Goal: Task Accomplishment & Management: Manage account settings

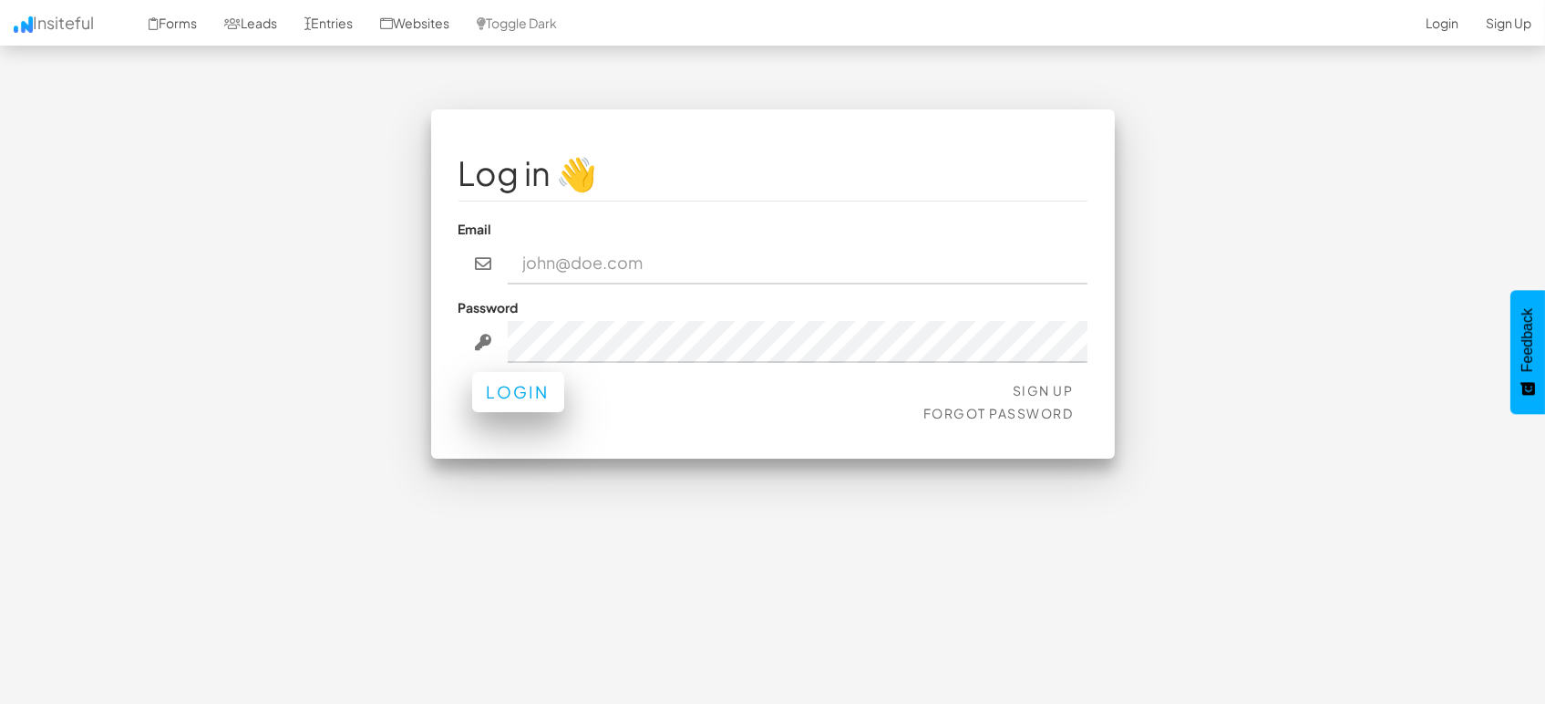
type input "marketing@mapsted.com"
click at [521, 392] on button "Login" at bounding box center [518, 392] width 92 height 40
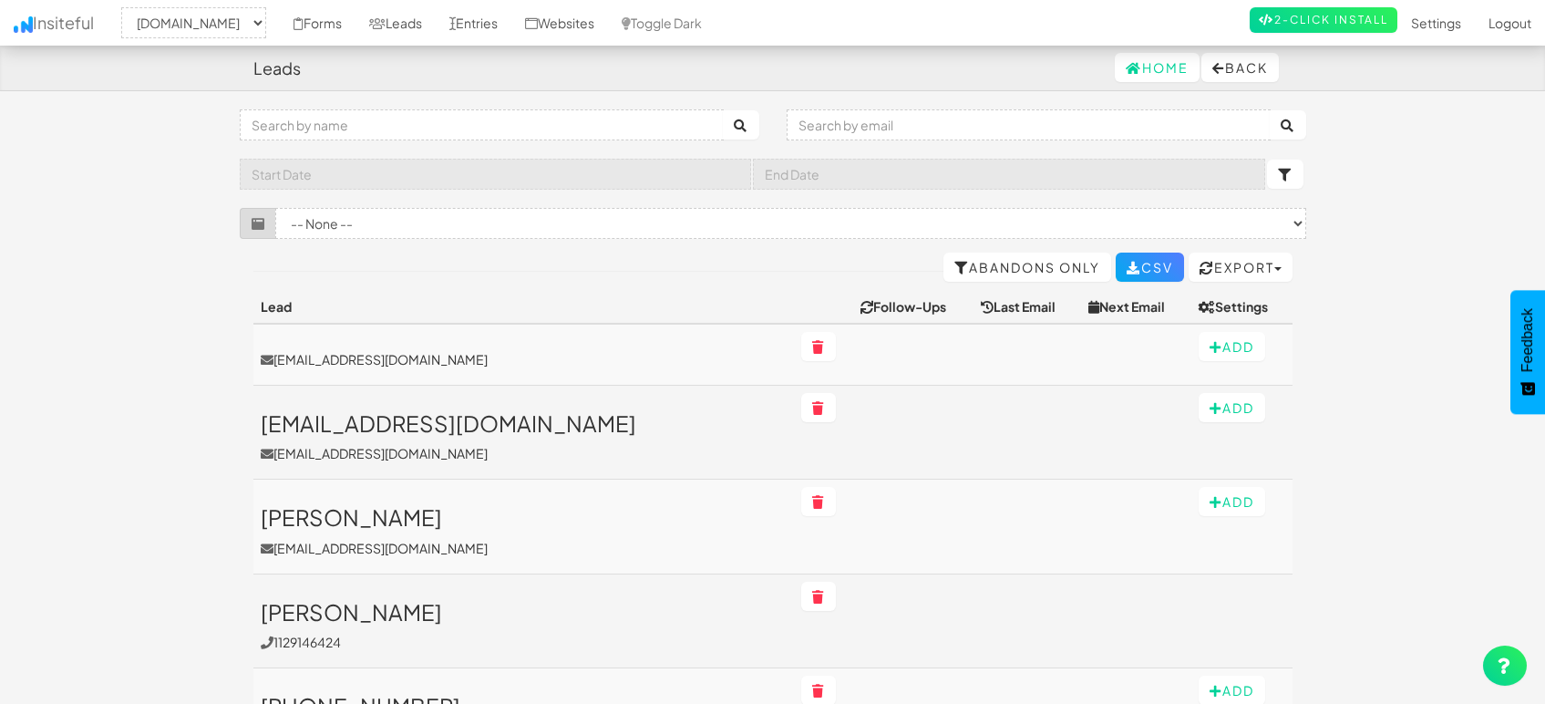
select select "1505"
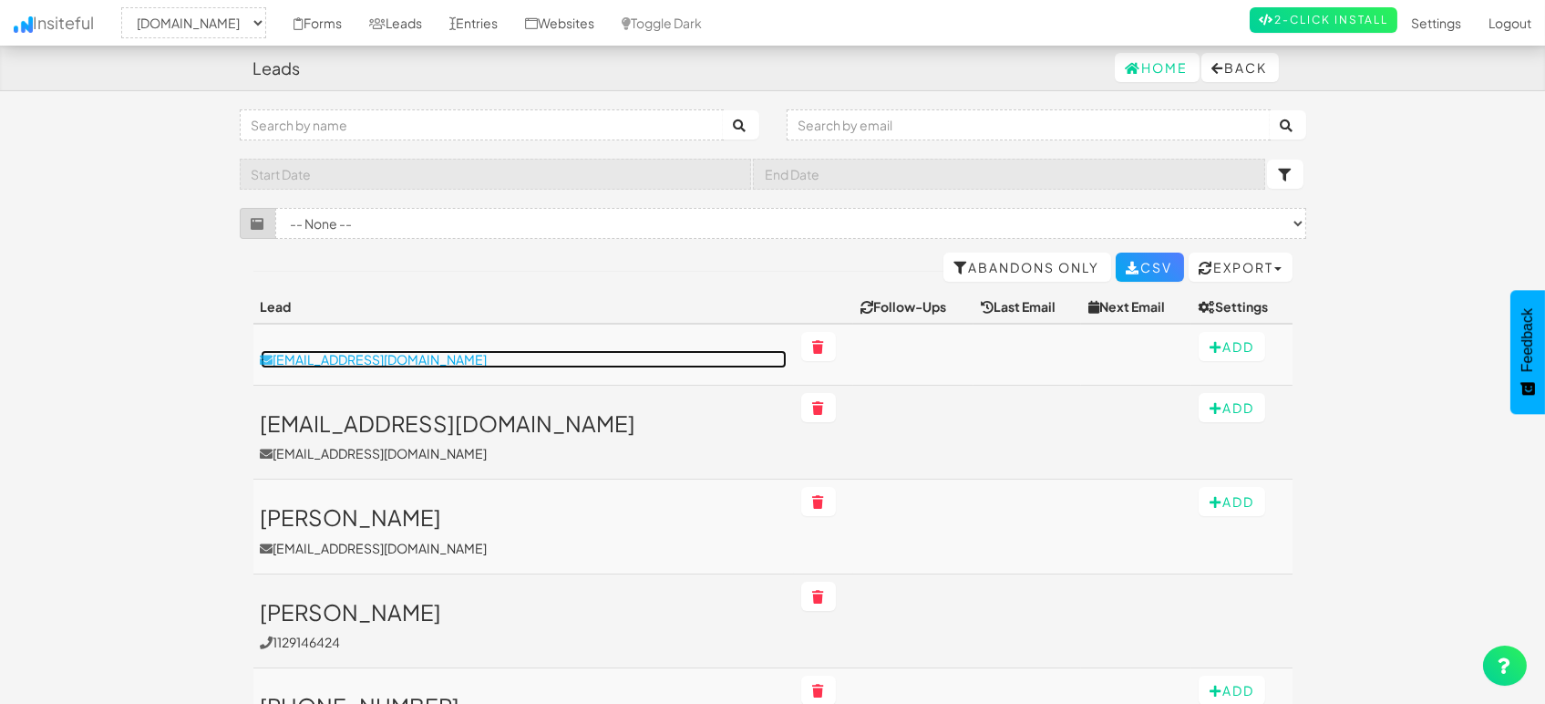
click at [304, 352] on p "[EMAIL_ADDRESS][DOMAIN_NAME]" at bounding box center [524, 359] width 526 height 18
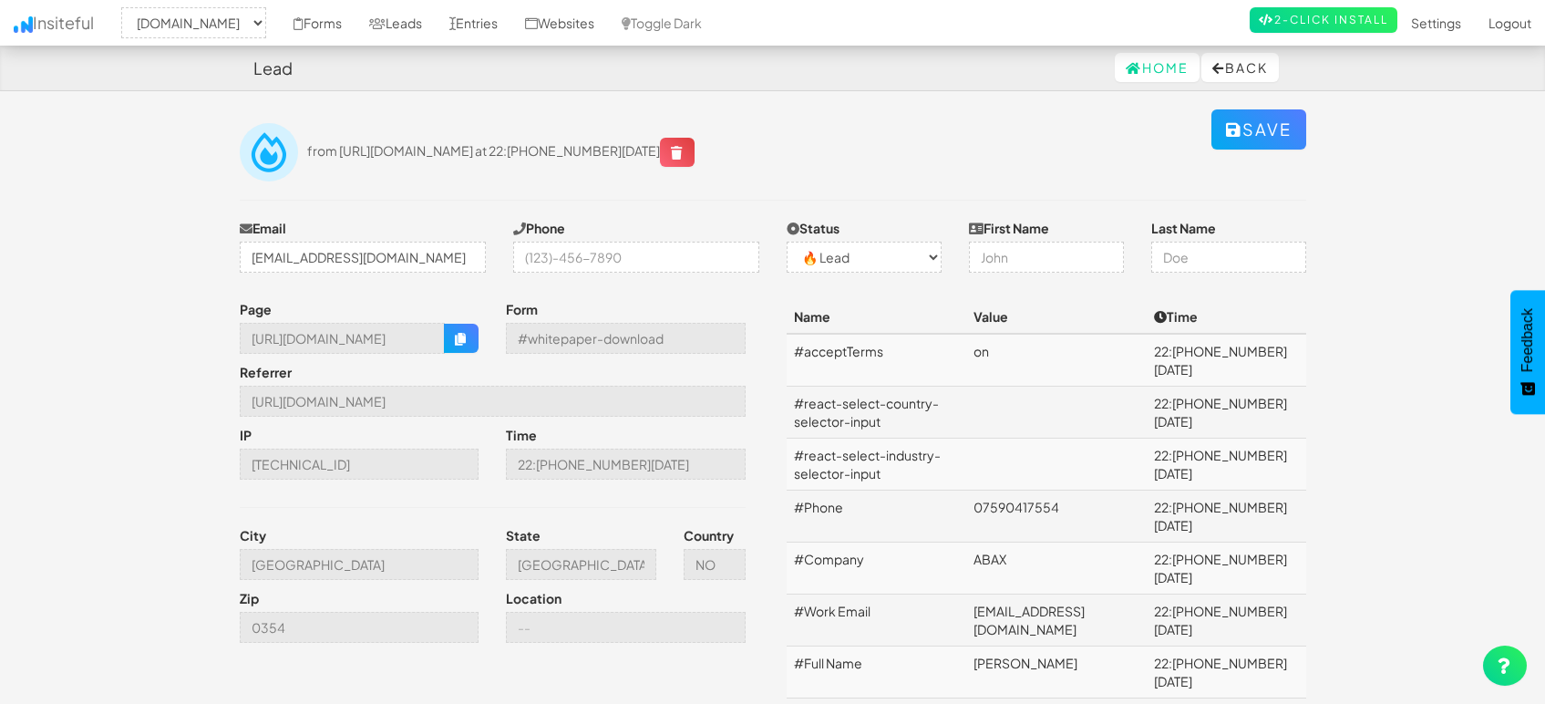
select select "1505"
select select "0"
click at [458, 405] on input "https://mapsted.com/" at bounding box center [493, 401] width 506 height 31
